Goal: Check status: Check status

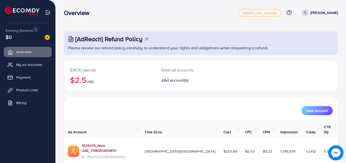
click at [102, 143] on link "1024074_New UAE_1746351300870" at bounding box center [109, 148] width 55 height 10
click at [115, 143] on link "1024074_New UAE_1746351300870" at bounding box center [109, 148] width 54 height 10
